Goal: Task Accomplishment & Management: Use online tool/utility

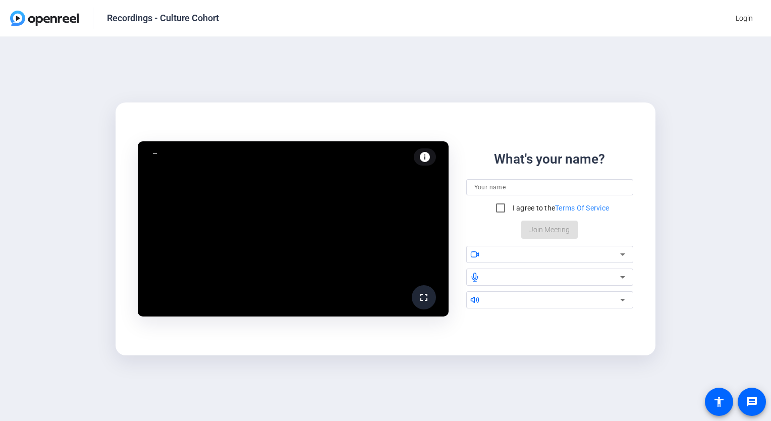
click at [514, 186] on input at bounding box center [549, 187] width 151 height 12
type input "[PERSON_NAME]"
click at [496, 207] on input "I agree to the Terms Of Service" at bounding box center [500, 208] width 20 height 20
checkbox input "true"
click at [519, 186] on input "[PERSON_NAME]" at bounding box center [549, 187] width 151 height 12
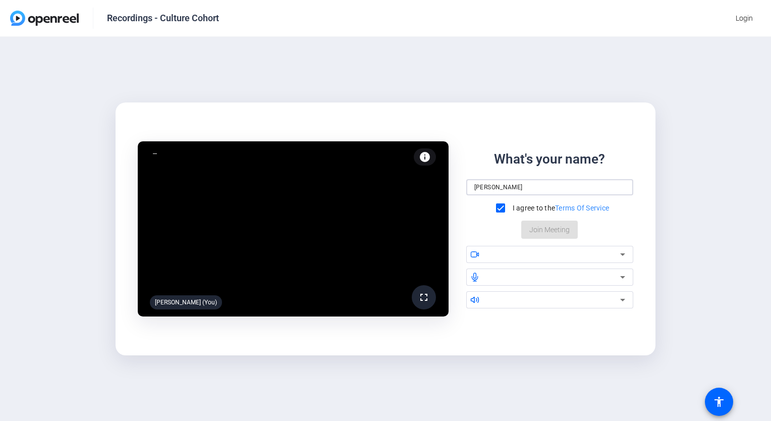
type input "[PERSON_NAME]"
click at [620, 254] on icon at bounding box center [622, 254] width 12 height 12
click at [654, 81] on div "fullscreen [PERSON_NAME] (You) info Test your audio and video What's your name?…" at bounding box center [385, 229] width 771 height 384
click at [613, 230] on div "What's your name? [PERSON_NAME] I agree to the Terms Of Service Join Meeting" at bounding box center [549, 193] width 167 height 89
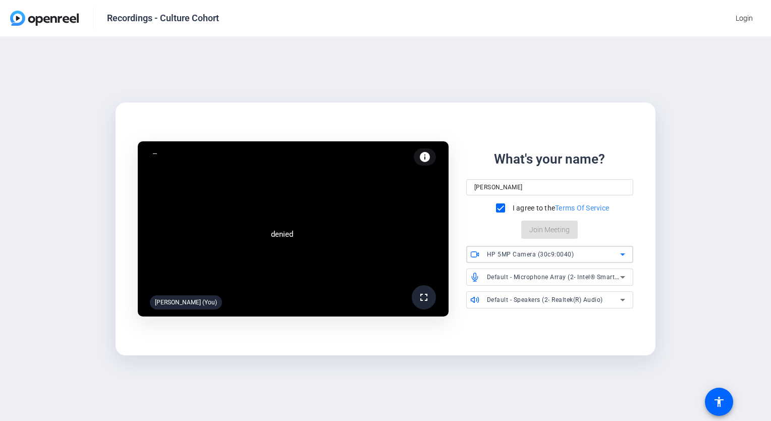
click at [623, 255] on icon at bounding box center [622, 254] width 12 height 12
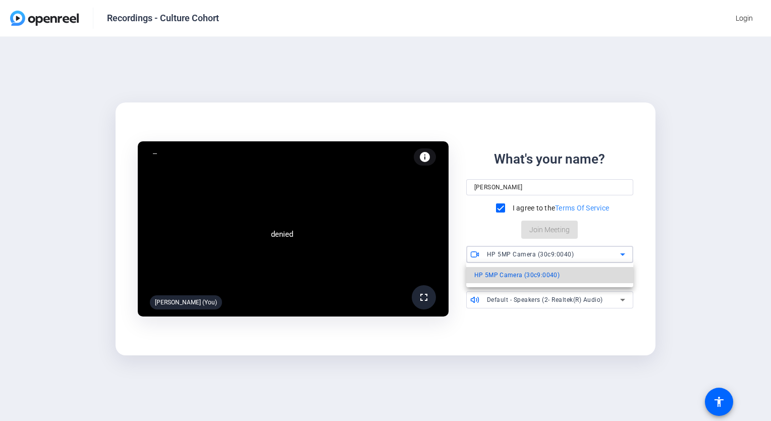
click at [560, 276] on mat-option "HP 5MP Camera (30c9:0040)" at bounding box center [549, 275] width 167 height 16
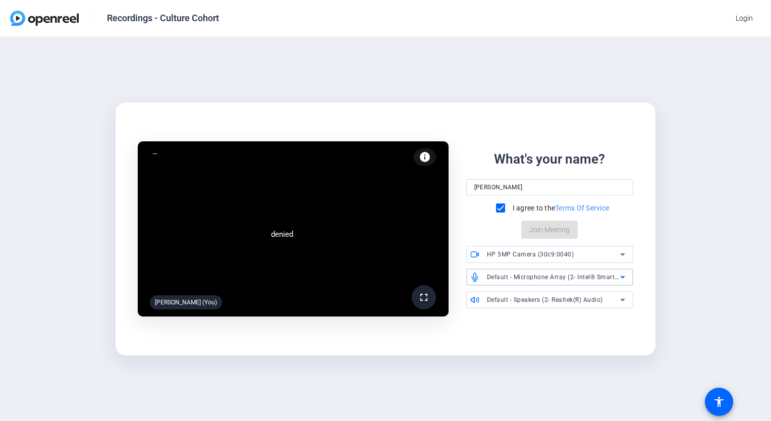
click at [620, 277] on icon at bounding box center [622, 277] width 12 height 12
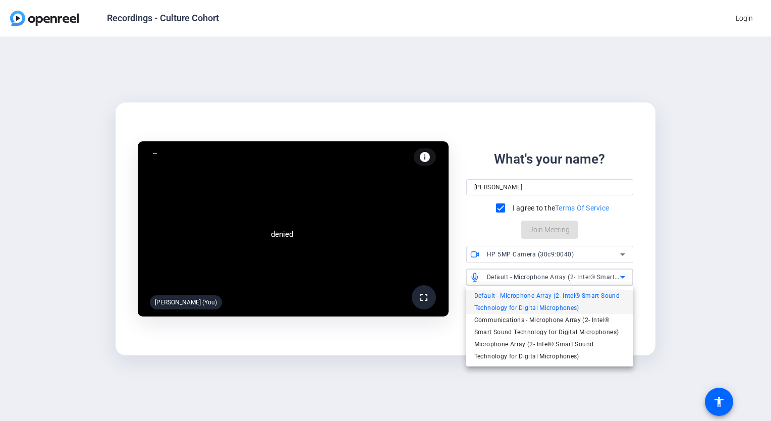
click at [517, 296] on span "Default - Microphone Array (2- Intel® Smart Sound Technology for Digital Microp…" at bounding box center [549, 302] width 151 height 24
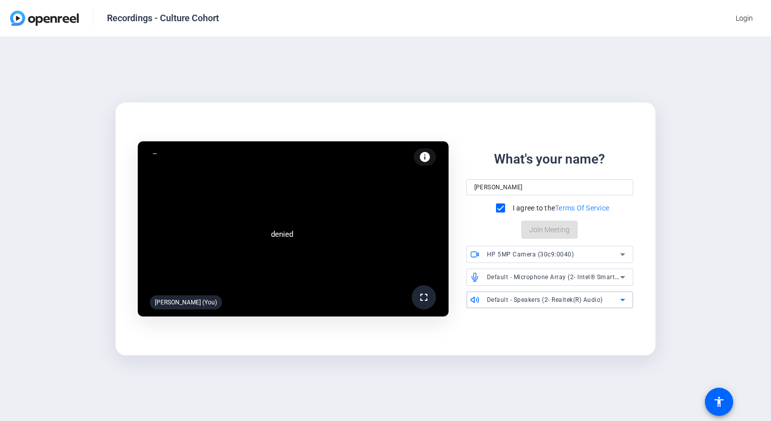
click at [613, 302] on div "Default - Speakers (2- Realtek(R) Audio)" at bounding box center [554, 299] width 134 height 13
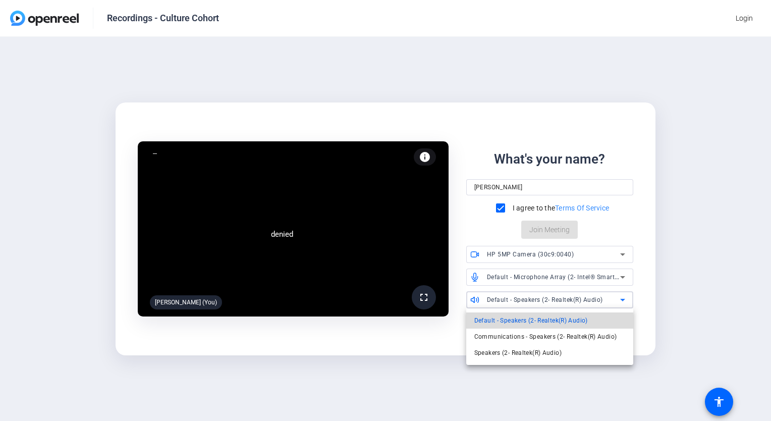
click at [540, 319] on span "Default - Speakers (2- Realtek(R) Audio)" at bounding box center [530, 320] width 113 height 12
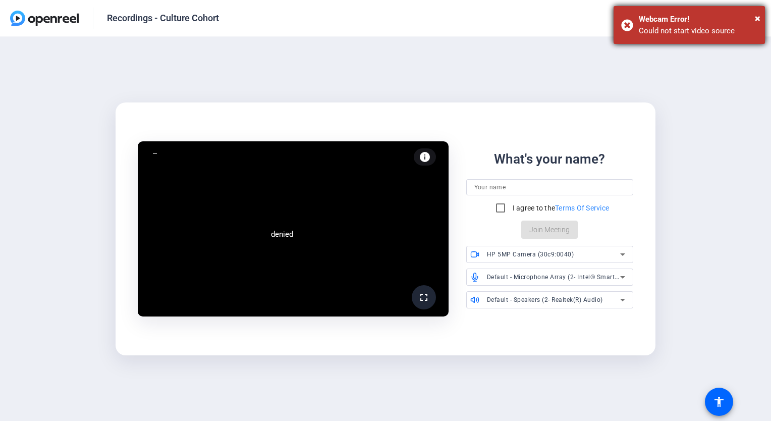
click at [699, 21] on div "Webcam Error!" at bounding box center [698, 20] width 119 height 12
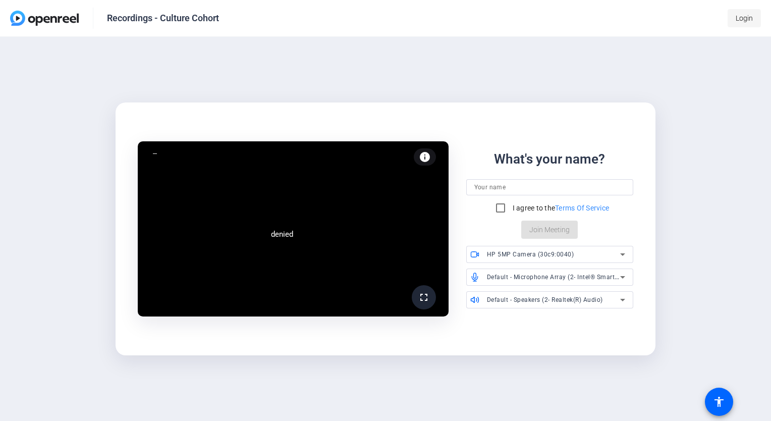
click at [743, 23] on span "Login" at bounding box center [743, 18] width 17 height 11
click at [502, 190] on input at bounding box center [549, 187] width 151 height 12
type input "[PERSON_NAME]"
click at [498, 205] on input "I agree to the Terms Of Service" at bounding box center [500, 208] width 20 height 20
checkbox input "true"
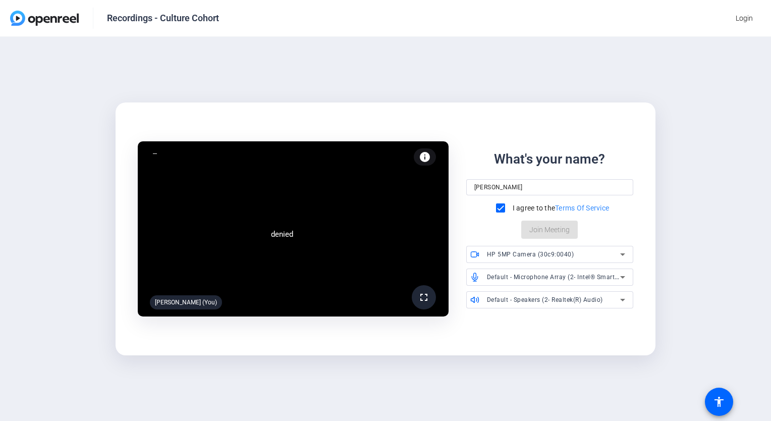
click at [673, 229] on div "denied fullscreen Gnanesh Hejamady (You) info Test your audio and video What's …" at bounding box center [385, 229] width 771 height 384
click at [737, 15] on span "Login" at bounding box center [743, 18] width 17 height 11
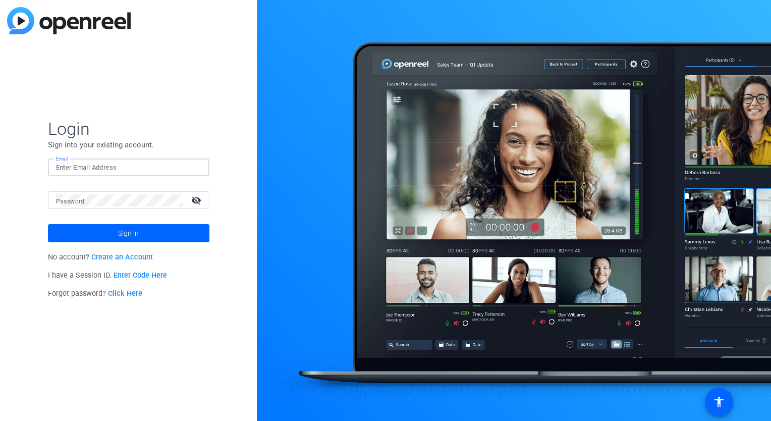
click at [93, 162] on input "Email" at bounding box center [128, 167] width 145 height 12
click at [221, 129] on div "Login Sign into your existing account. Email Password visibility_off Sign in No…" at bounding box center [128, 210] width 257 height 421
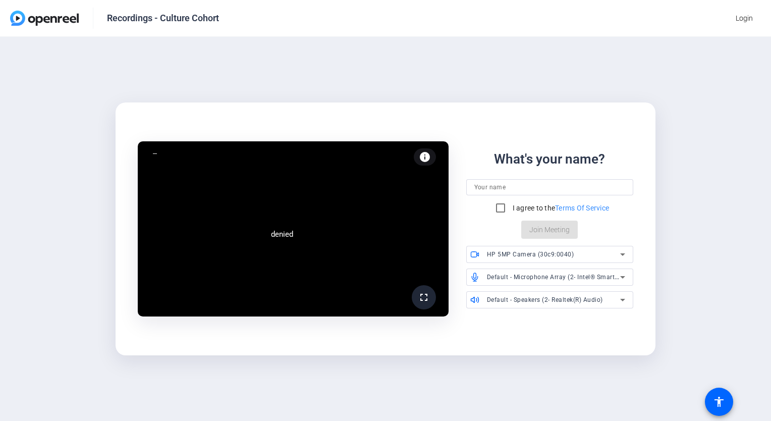
click at [485, 189] on input at bounding box center [549, 187] width 151 height 12
click at [506, 188] on input at bounding box center [549, 187] width 151 height 12
type input "[PERSON_NAME]"
click at [723, 221] on div "fullscreen Gnanesh Hejamady (You) info Test your audio and video What's your na…" at bounding box center [385, 229] width 771 height 384
click at [495, 204] on input "I agree to the Terms Of Service" at bounding box center [500, 208] width 20 height 20
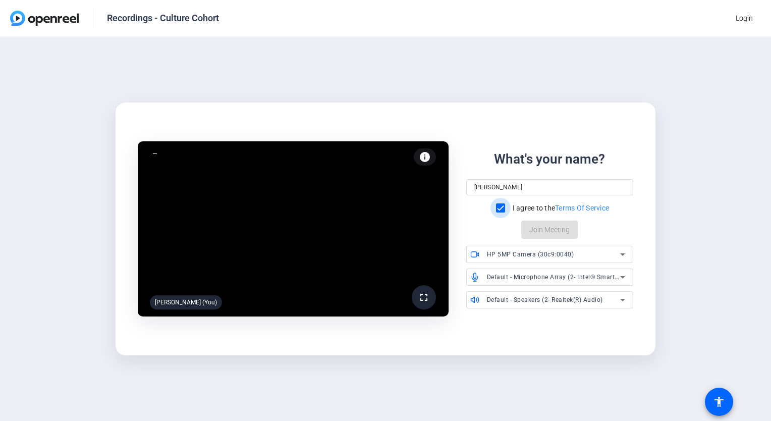
checkbox input "true"
click at [558, 231] on span "Join Meeting" at bounding box center [549, 229] width 40 height 11
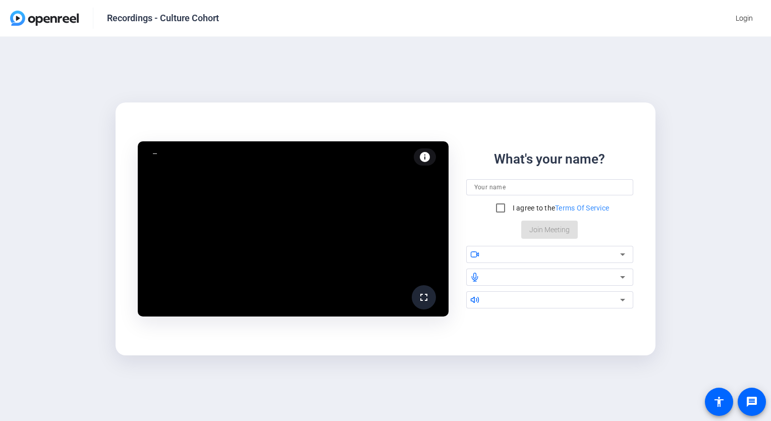
click at [519, 186] on input at bounding box center [549, 187] width 151 height 12
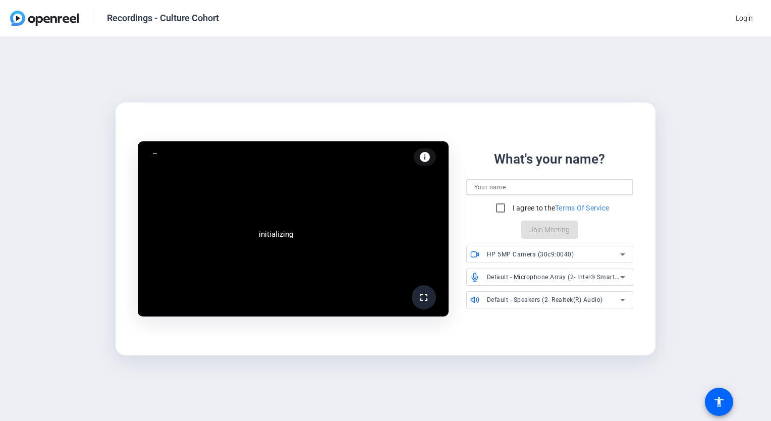
type input "[PERSON_NAME]"
click at [499, 205] on input "I agree to the Terms Of Service" at bounding box center [500, 208] width 20 height 20
checkbox input "true"
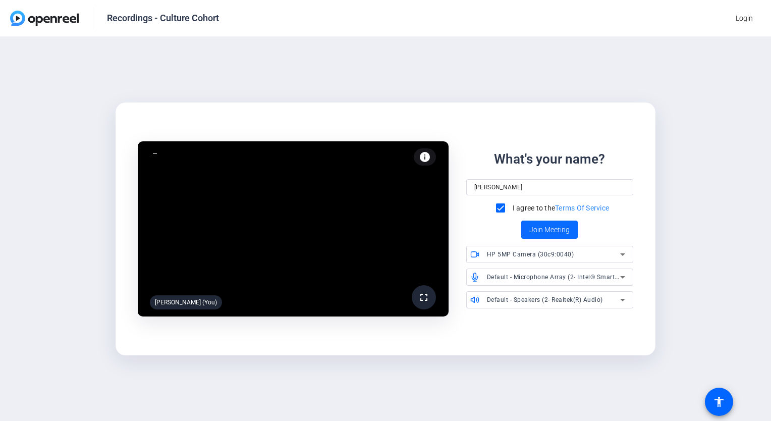
click at [559, 230] on span "Join Meeting" at bounding box center [549, 229] width 40 height 11
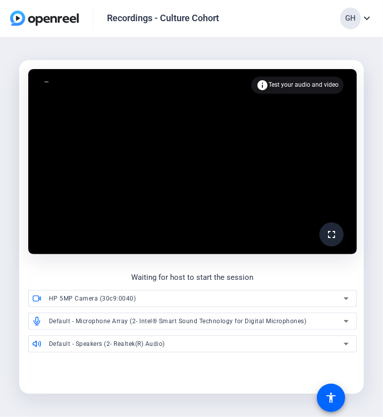
click at [317, 84] on span "Test your audio and video" at bounding box center [303, 84] width 70 height 7
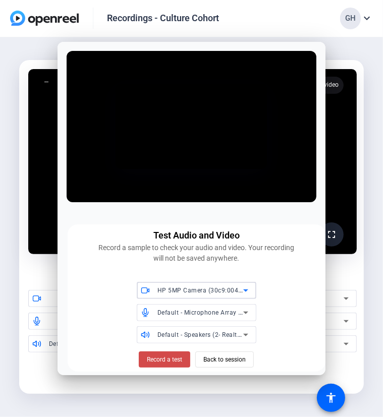
click at [162, 358] on span "Record a test" at bounding box center [164, 359] width 35 height 9
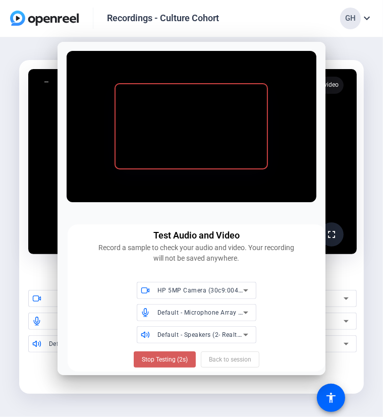
click at [172, 361] on span "Stop Testing (2s)" at bounding box center [165, 359] width 46 height 9
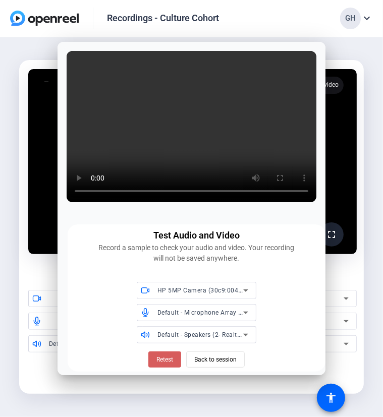
click at [167, 361] on span "Retest" at bounding box center [164, 359] width 17 height 9
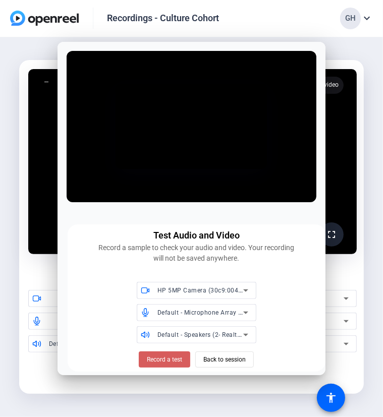
click at [169, 359] on span "Record a test" at bounding box center [164, 359] width 35 height 9
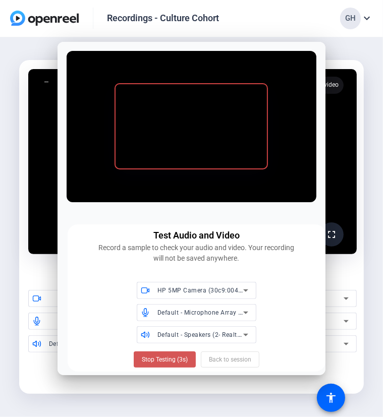
click at [169, 359] on span "Stop Testing (3s)" at bounding box center [165, 359] width 46 height 9
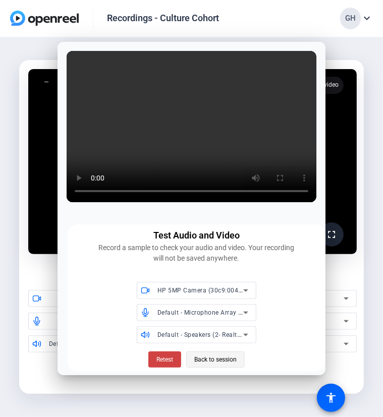
click at [208, 360] on span "Back to session" at bounding box center [215, 359] width 42 height 19
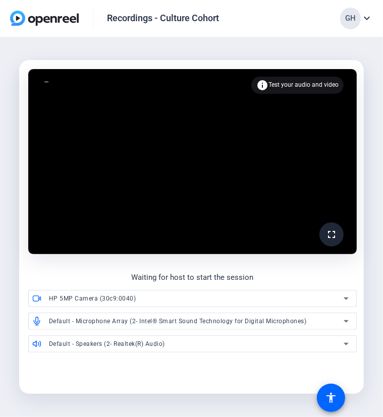
click at [239, 163] on video at bounding box center [192, 161] width 328 height 185
click at [260, 8] on div "Recordings - Culture Cohort GH expand_more" at bounding box center [191, 18] width 383 height 37
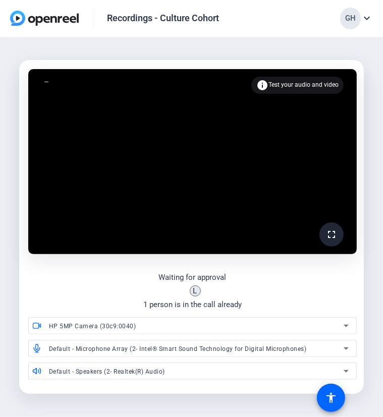
click at [249, 182] on video at bounding box center [192, 161] width 328 height 185
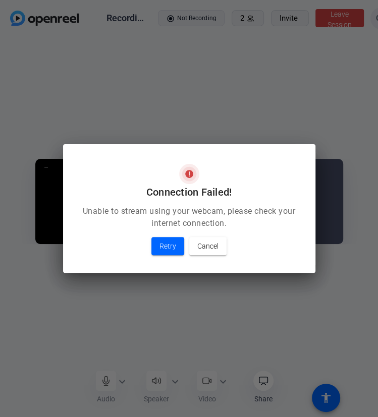
click at [223, 168] on div "Connection Failed!" at bounding box center [189, 174] width 252 height 61
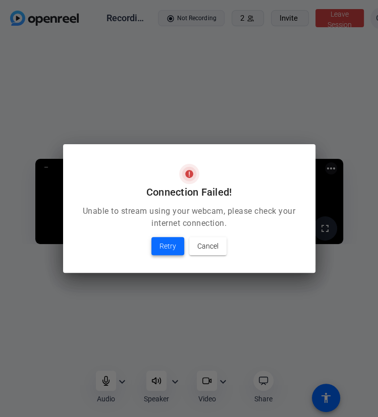
click at [168, 248] on span "Retry" at bounding box center [167, 246] width 17 height 12
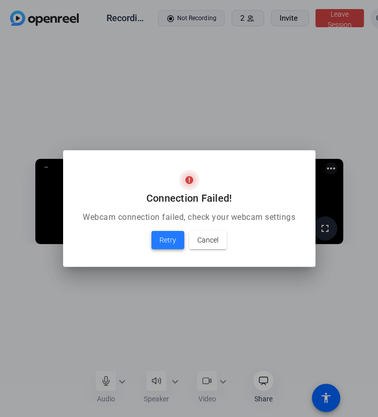
click at [169, 245] on span "Retry" at bounding box center [167, 240] width 17 height 12
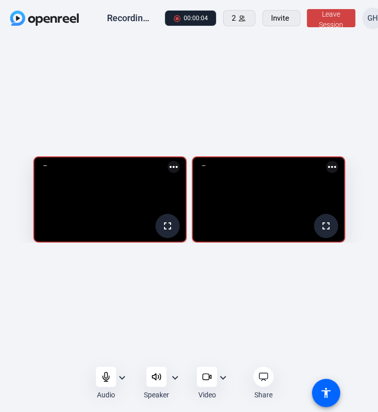
click at [249, 115] on div "282.9 GB fullscreen Gnanesh Hejamady (You) more_horiz fullscreen Lucy Warren mo…" at bounding box center [189, 202] width 378 height 330
click at [286, 78] on div "282.9 GB fullscreen Gnanesh Hejamady (You) more_horiz fullscreen Lucy Warren mo…" at bounding box center [189, 202] width 378 height 330
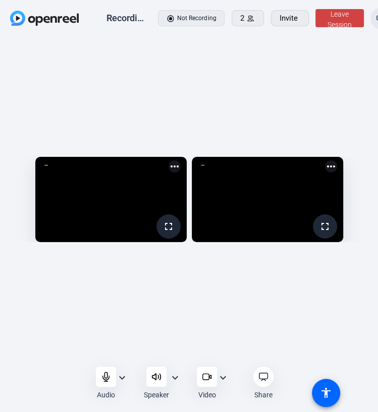
click at [284, 282] on div "282.8 GB fullscreen Gnanesh Hejamady (You) more_horiz fullscreen Lucy Warren mo…" at bounding box center [189, 202] width 378 height 330
click at [331, 17] on span "Leave Session" at bounding box center [339, 19] width 24 height 19
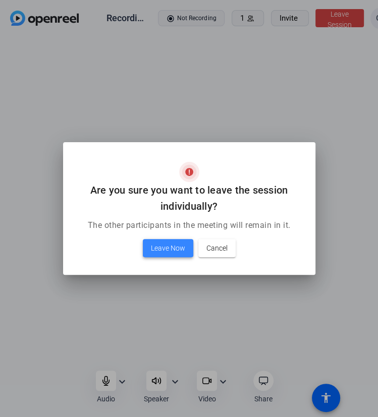
click at [164, 247] on span "Leave Now" at bounding box center [168, 248] width 34 height 12
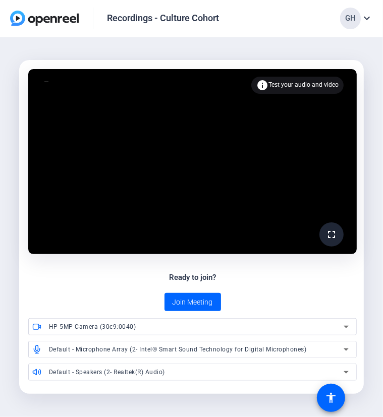
click at [271, 19] on div "Recordings - Culture Cohort GH expand_more" at bounding box center [191, 18] width 383 height 37
